Goal: Information Seeking & Learning: Learn about a topic

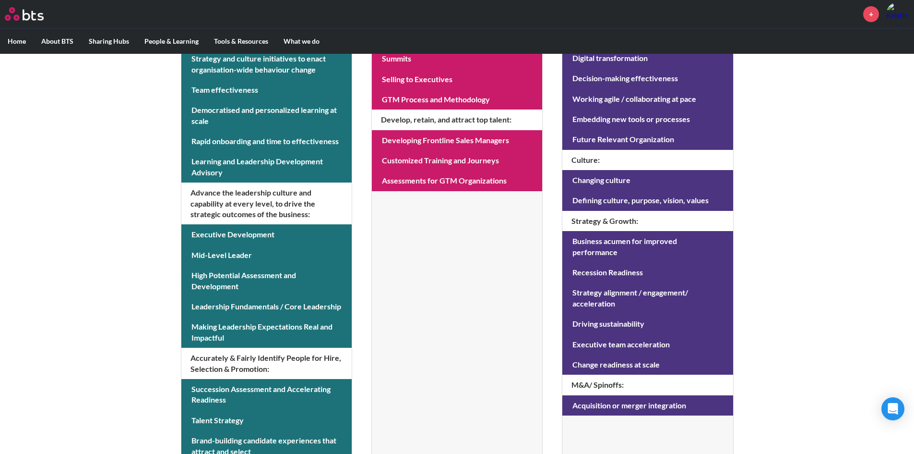
scroll to position [368, 0]
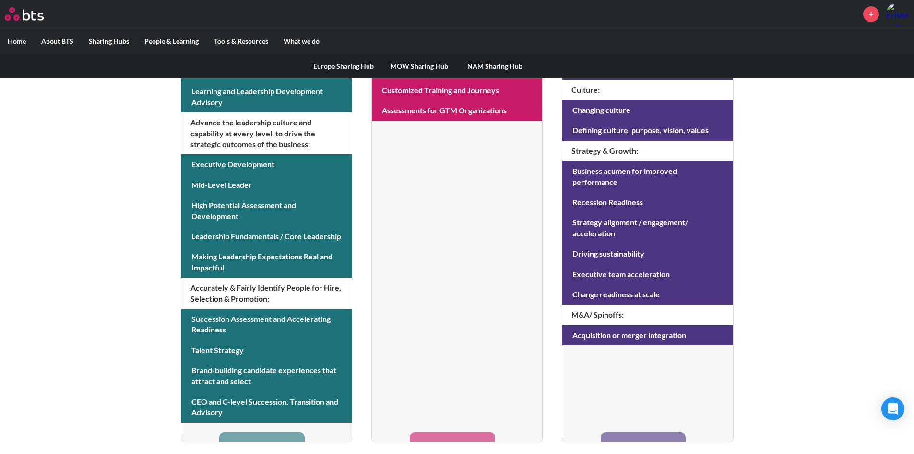
click at [108, 39] on label "Sharing Hubs" at bounding box center [109, 41] width 56 height 25
click at [0, 0] on input "Sharing Hubs" at bounding box center [0, 0] width 0 height 0
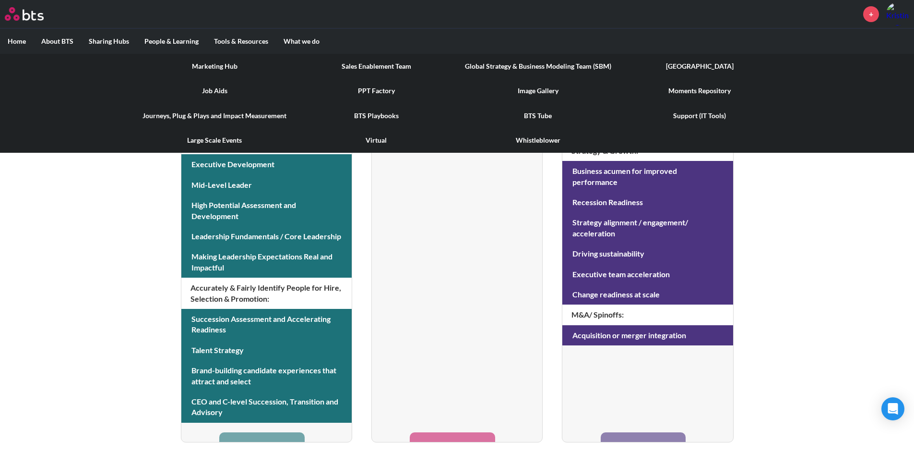
click at [251, 40] on label "Tools & Resources" at bounding box center [241, 41] width 70 height 25
click at [0, 0] on input "Tools & Resources" at bounding box center [0, 0] width 0 height 0
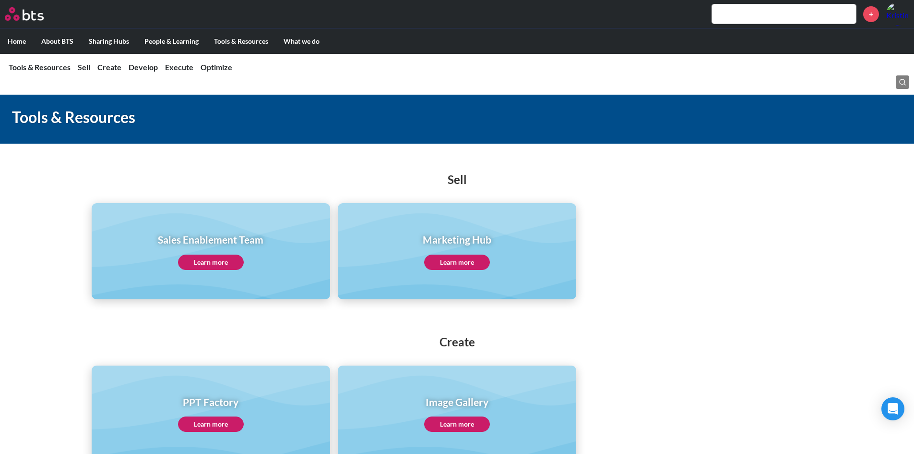
click at [455, 262] on link "Learn more" at bounding box center [457, 261] width 66 height 15
click at [471, 425] on link "Learn more" at bounding box center [457, 423] width 66 height 15
click at [442, 424] on link "Learn more" at bounding box center [457, 423] width 66 height 15
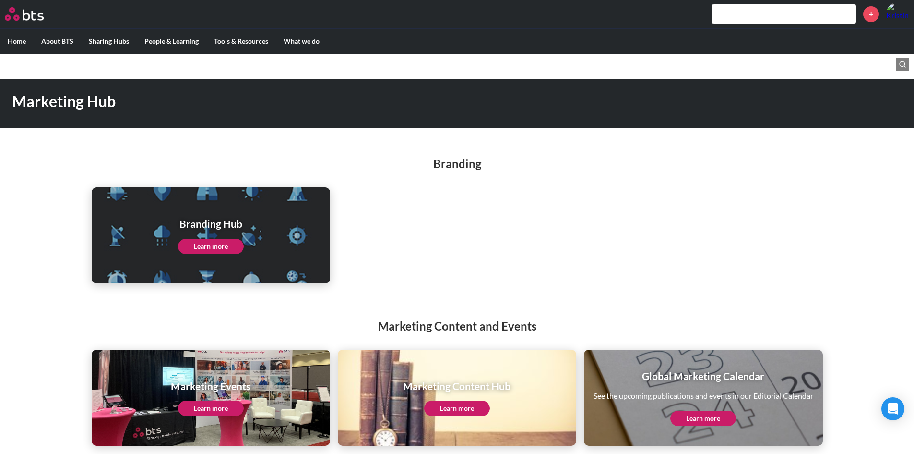
scroll to position [23, 0]
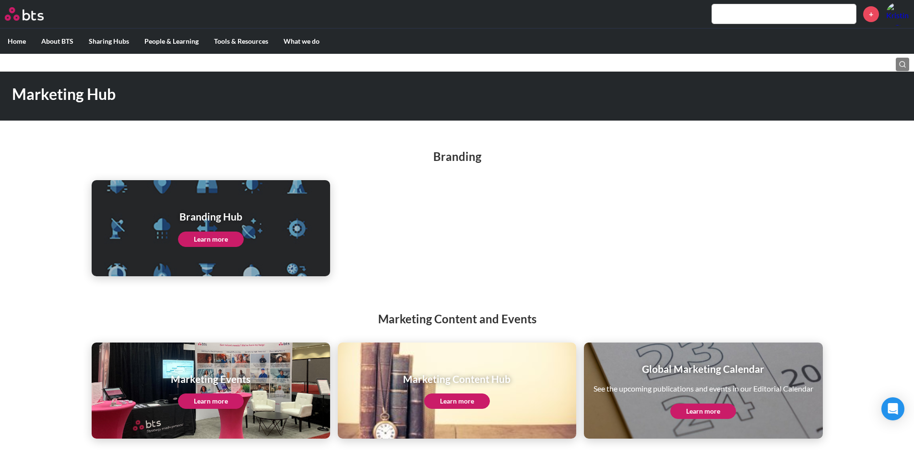
drag, startPoint x: 714, startPoint y: 408, endPoint x: 763, endPoint y: 307, distance: 111.8
click at [764, 305] on div "Marketing Content and Events Marketing Events Learn more Marketing Content Hub …" at bounding box center [457, 364] width 914 height 147
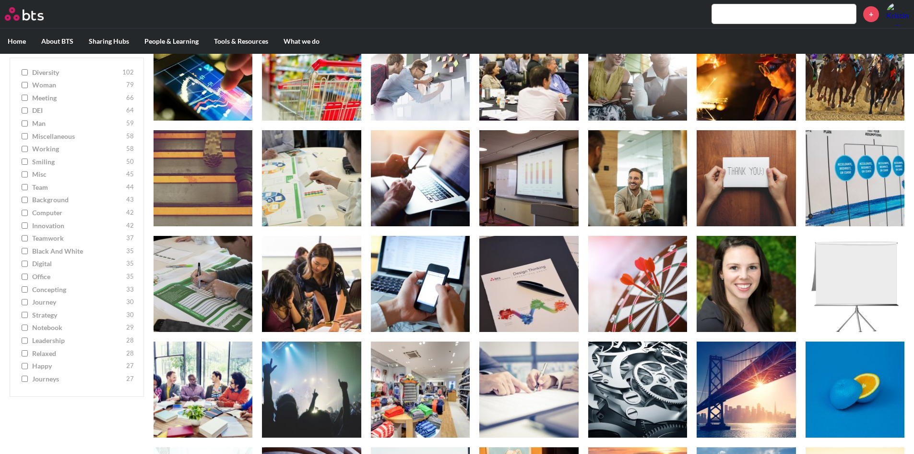
scroll to position [3538, 0]
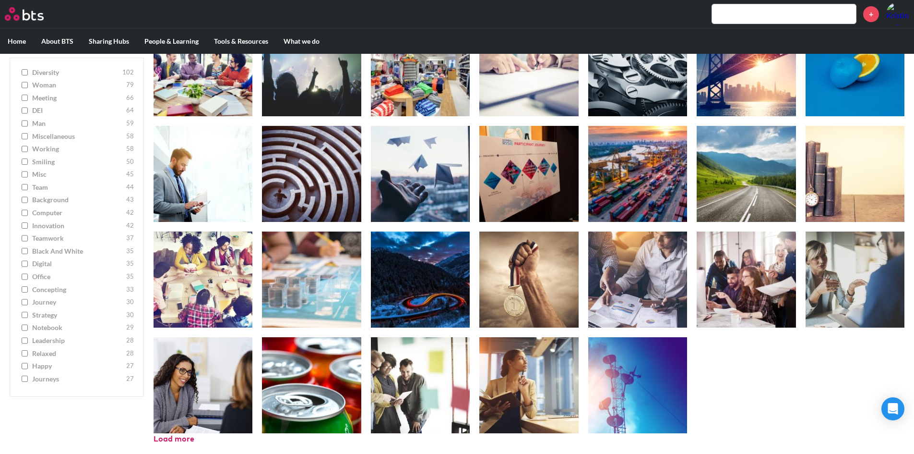
click at [759, 9] on input "text" at bounding box center [784, 13] width 144 height 19
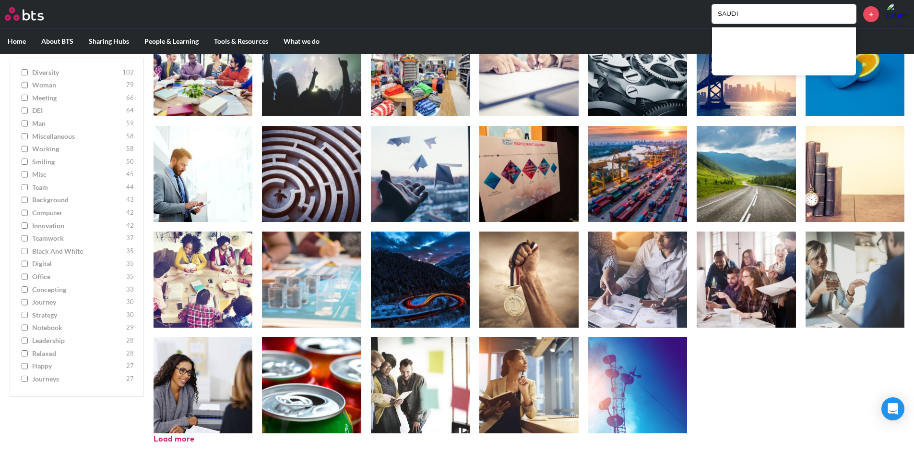
type input "SAUDI"
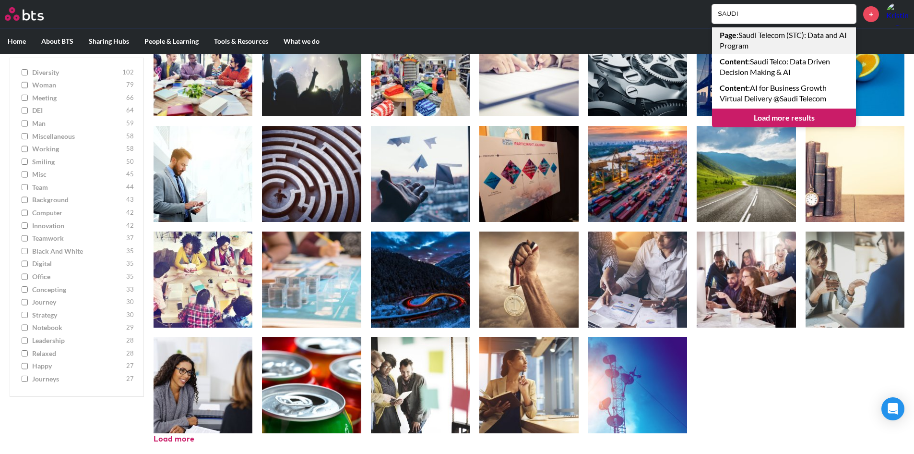
click at [738, 41] on link "Page : Saudi Telecom (STC): Data and AI Program" at bounding box center [784, 40] width 144 height 26
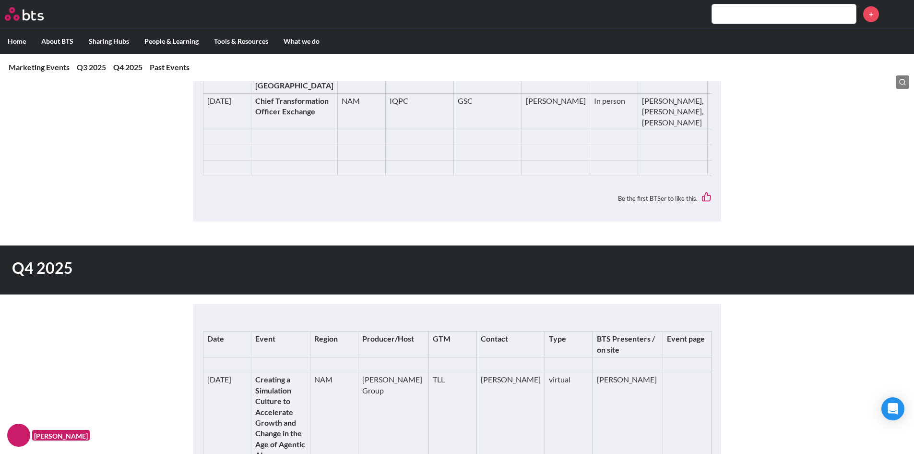
scroll to position [768, 0]
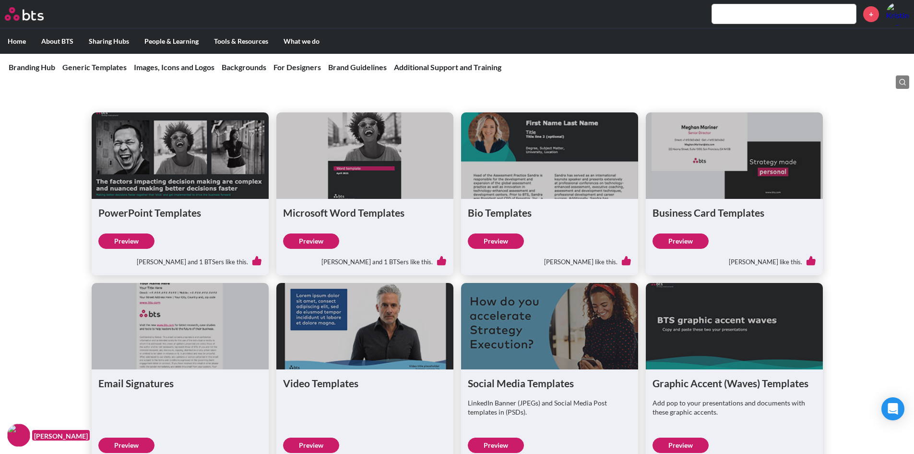
scroll to position [96, 0]
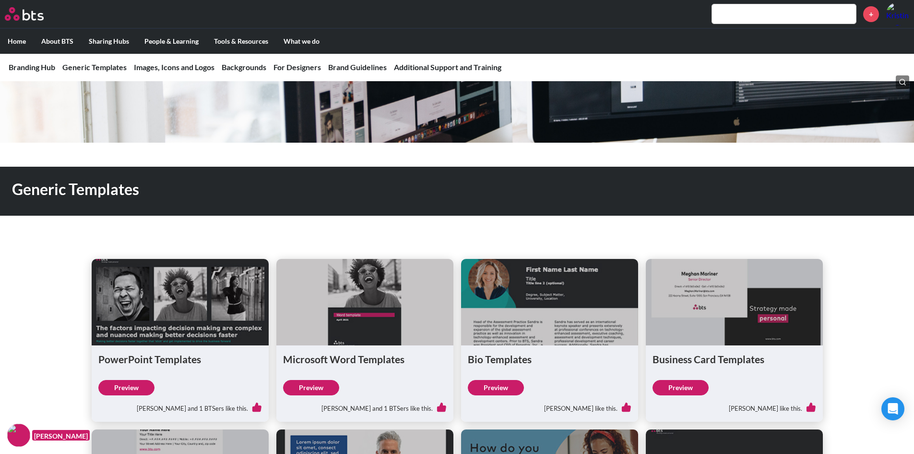
click at [131, 384] on link "Preview" at bounding box center [126, 387] width 56 height 15
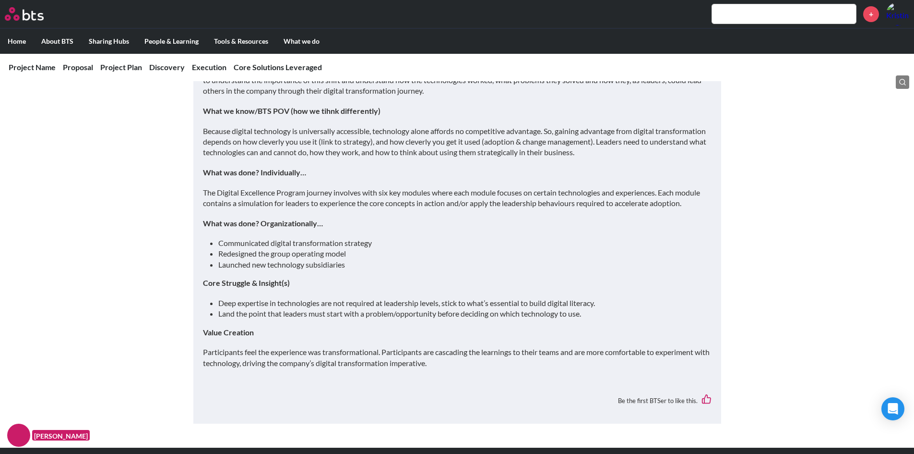
scroll to position [960, 0]
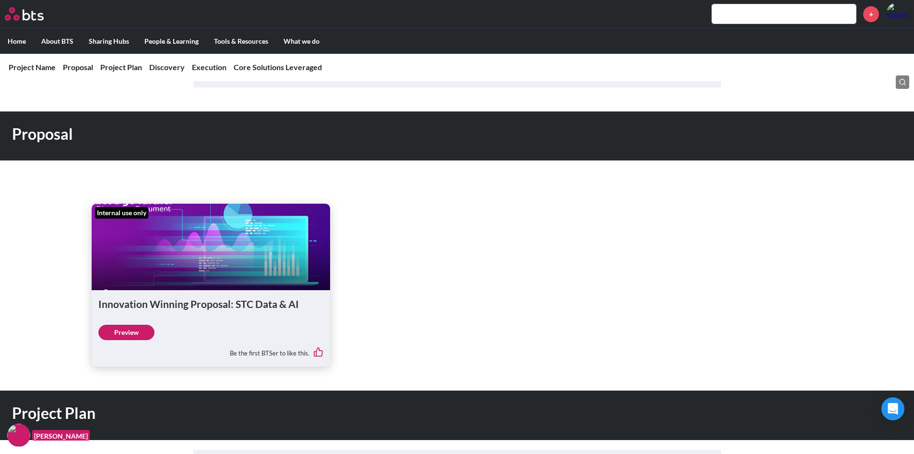
click at [127, 340] on link "Preview" at bounding box center [126, 331] width 56 height 15
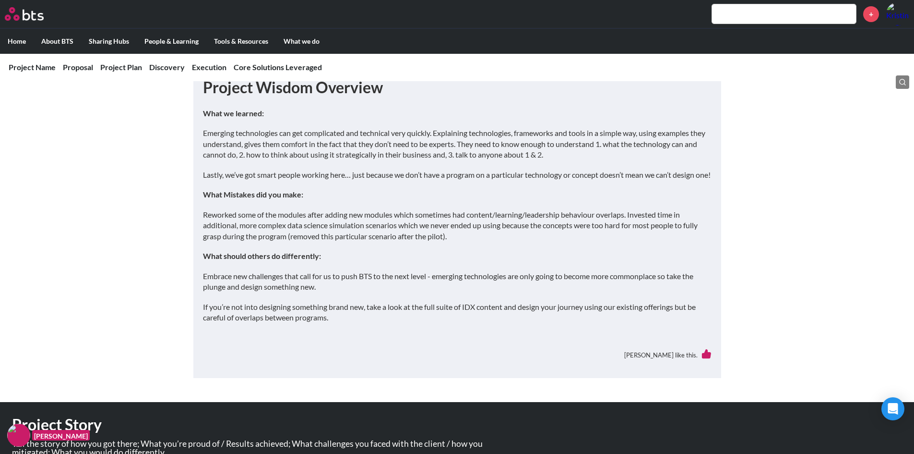
scroll to position [0, 0]
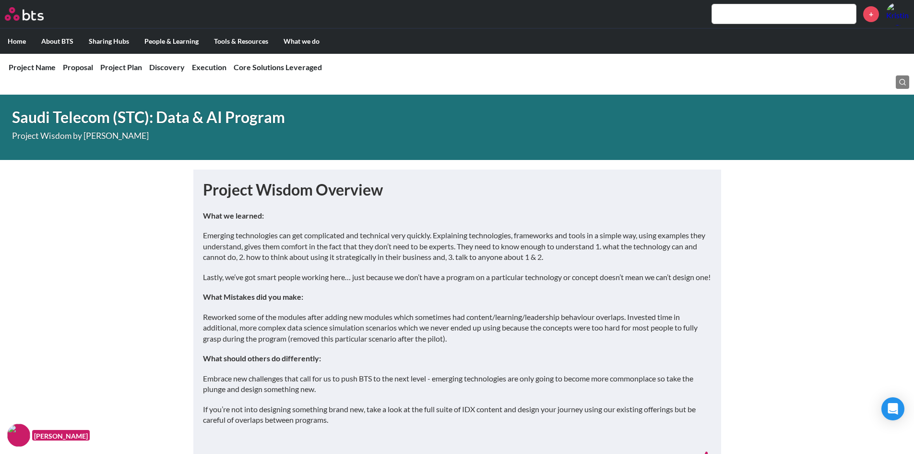
click at [440, 298] on div "What we learned: Emerging technologies can get complicated and technical very q…" at bounding box center [457, 322] width 509 height 224
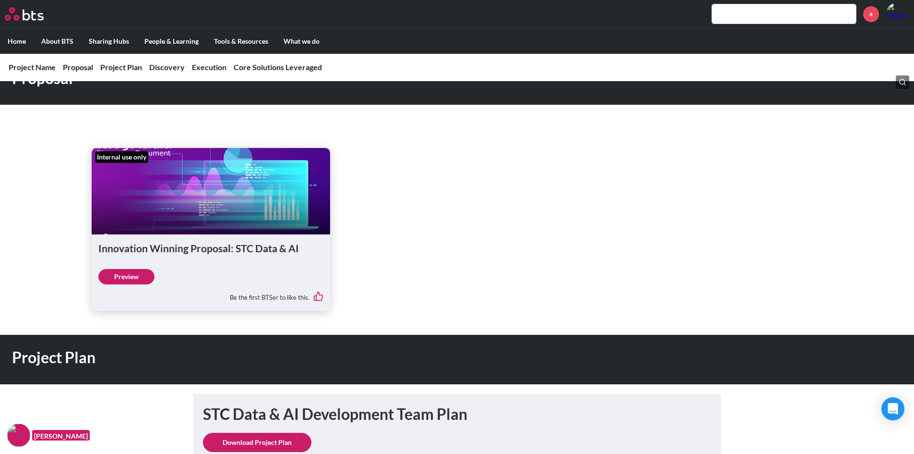
scroll to position [1200, 0]
